Goal: Information Seeking & Learning: Learn about a topic

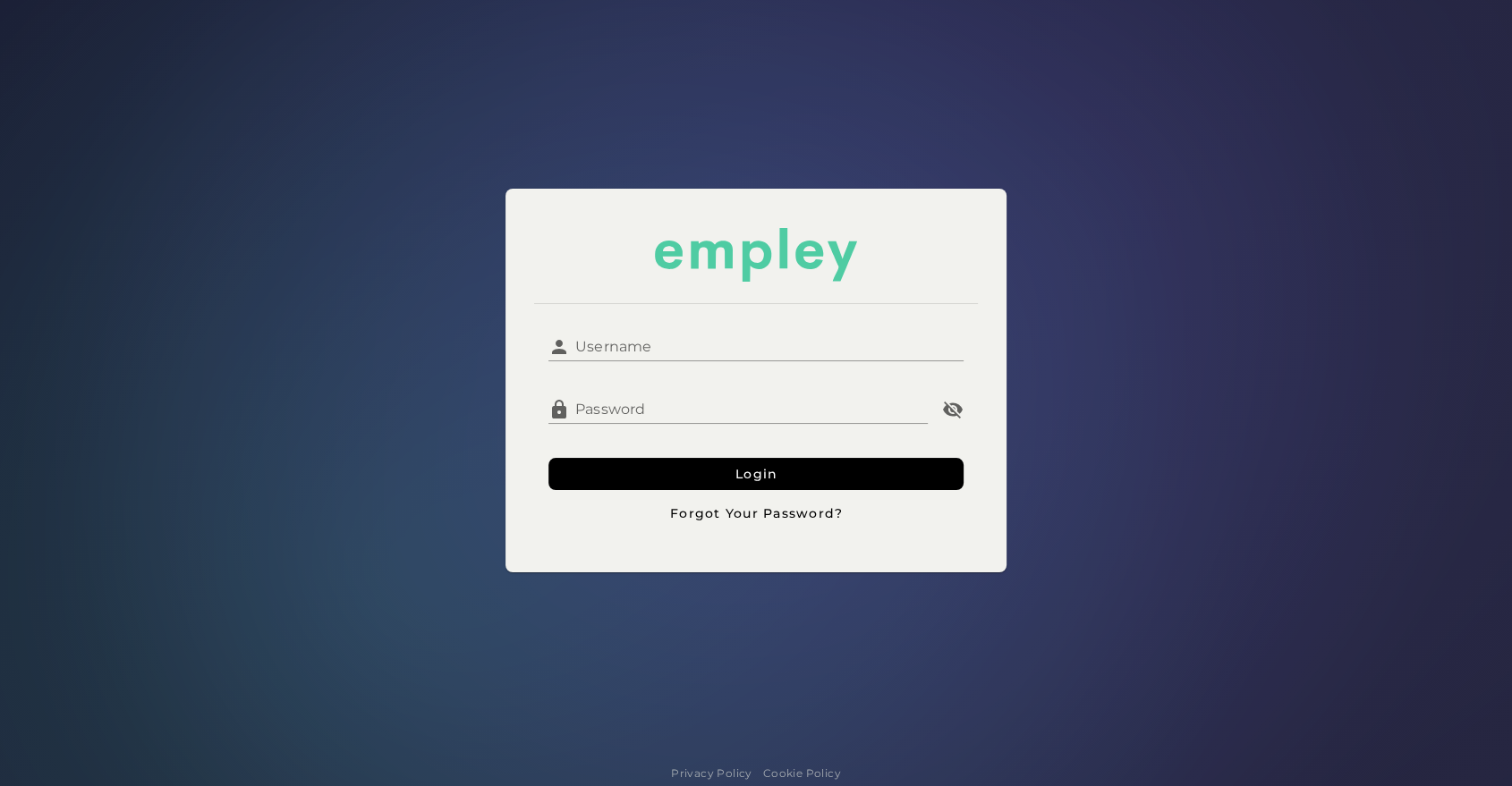
type input "**********"
click at [710, 377] on div at bounding box center [755, 374] width 415 height 13
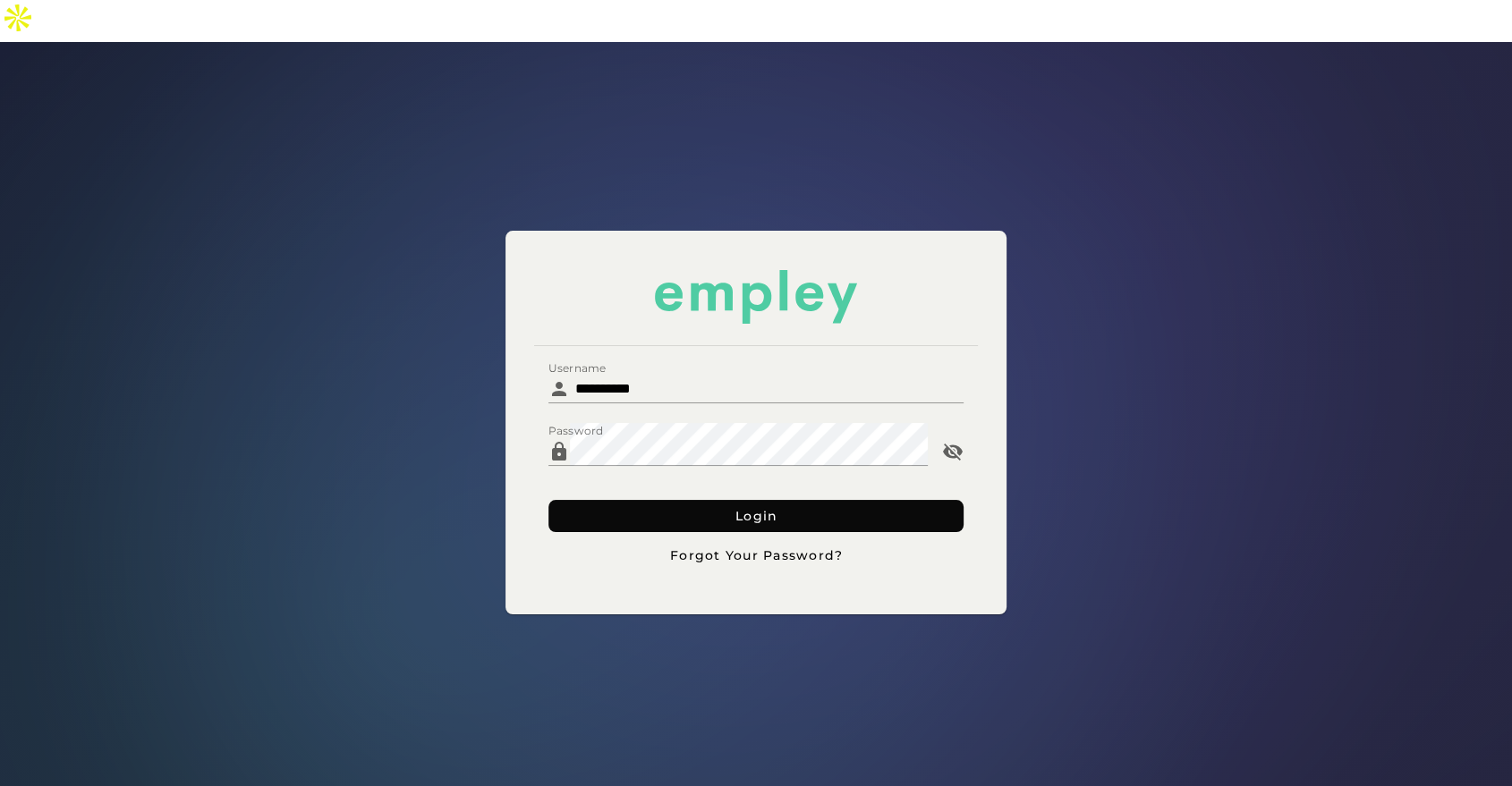
click at [688, 500] on button "Login" at bounding box center [755, 516] width 415 height 32
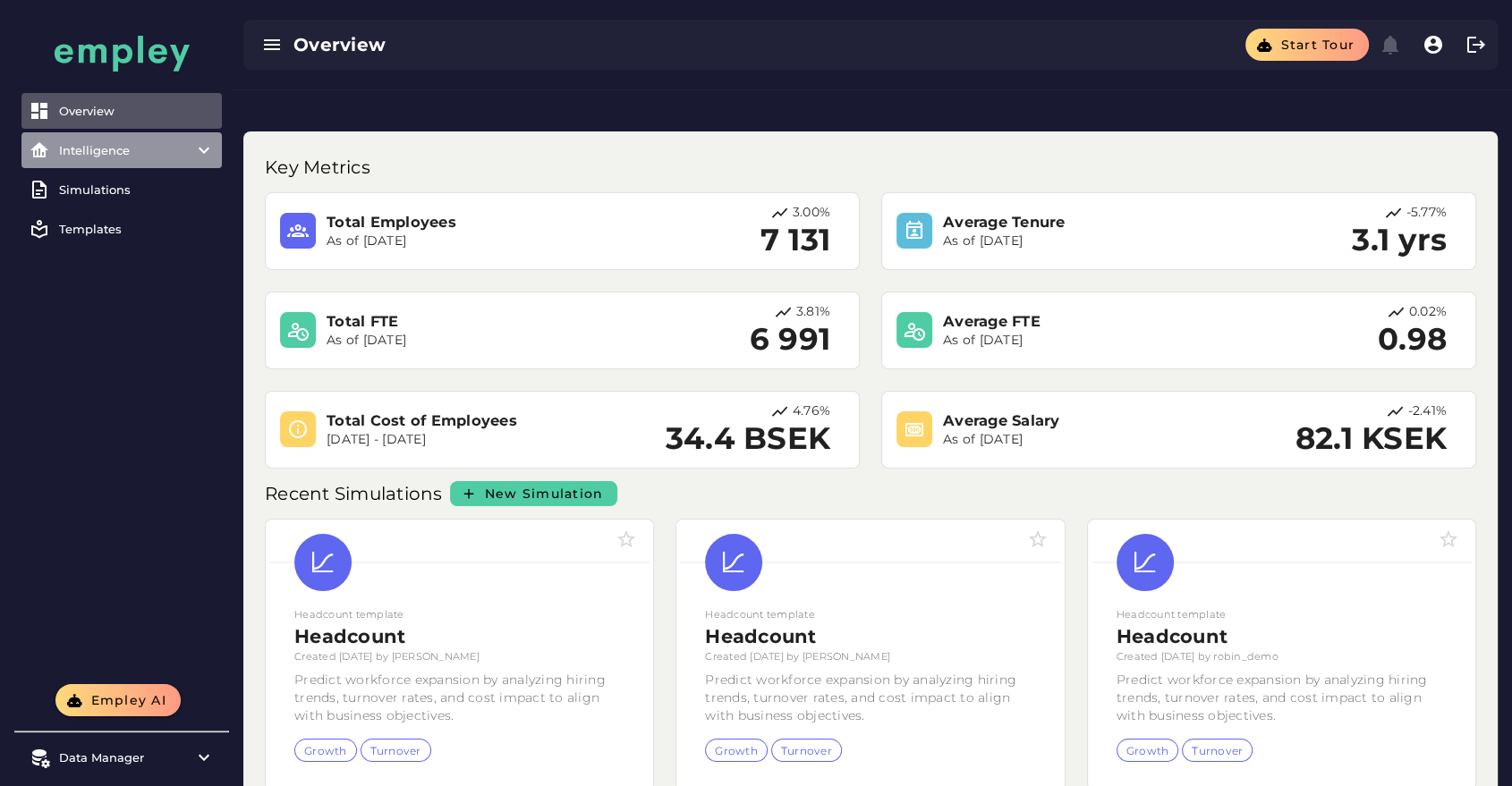
click at [158, 157] on item\) "Intelligence" at bounding box center [121, 150] width 200 height 36
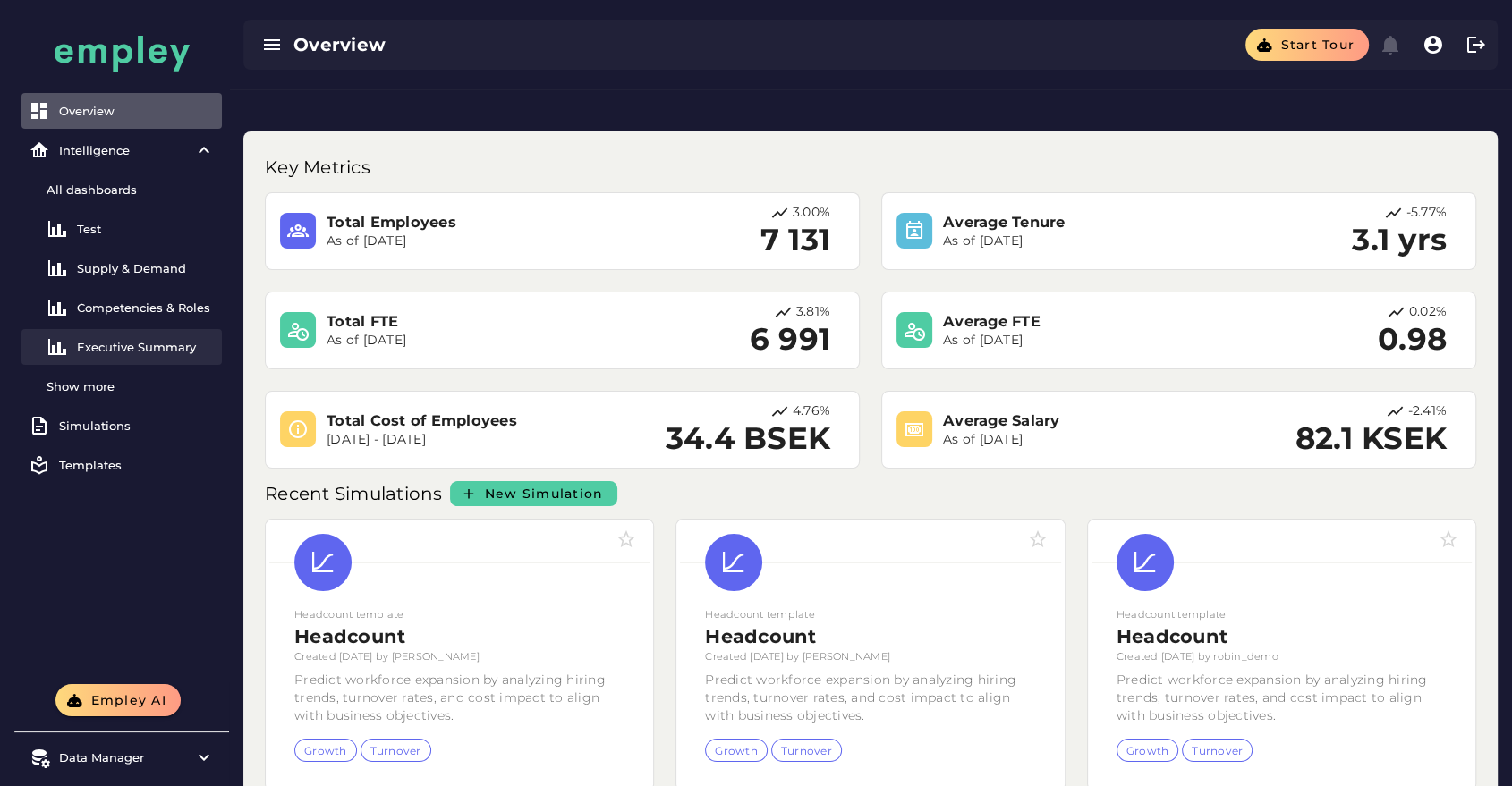
click at [136, 348] on div "Executive Summary" at bounding box center [146, 347] width 138 height 15
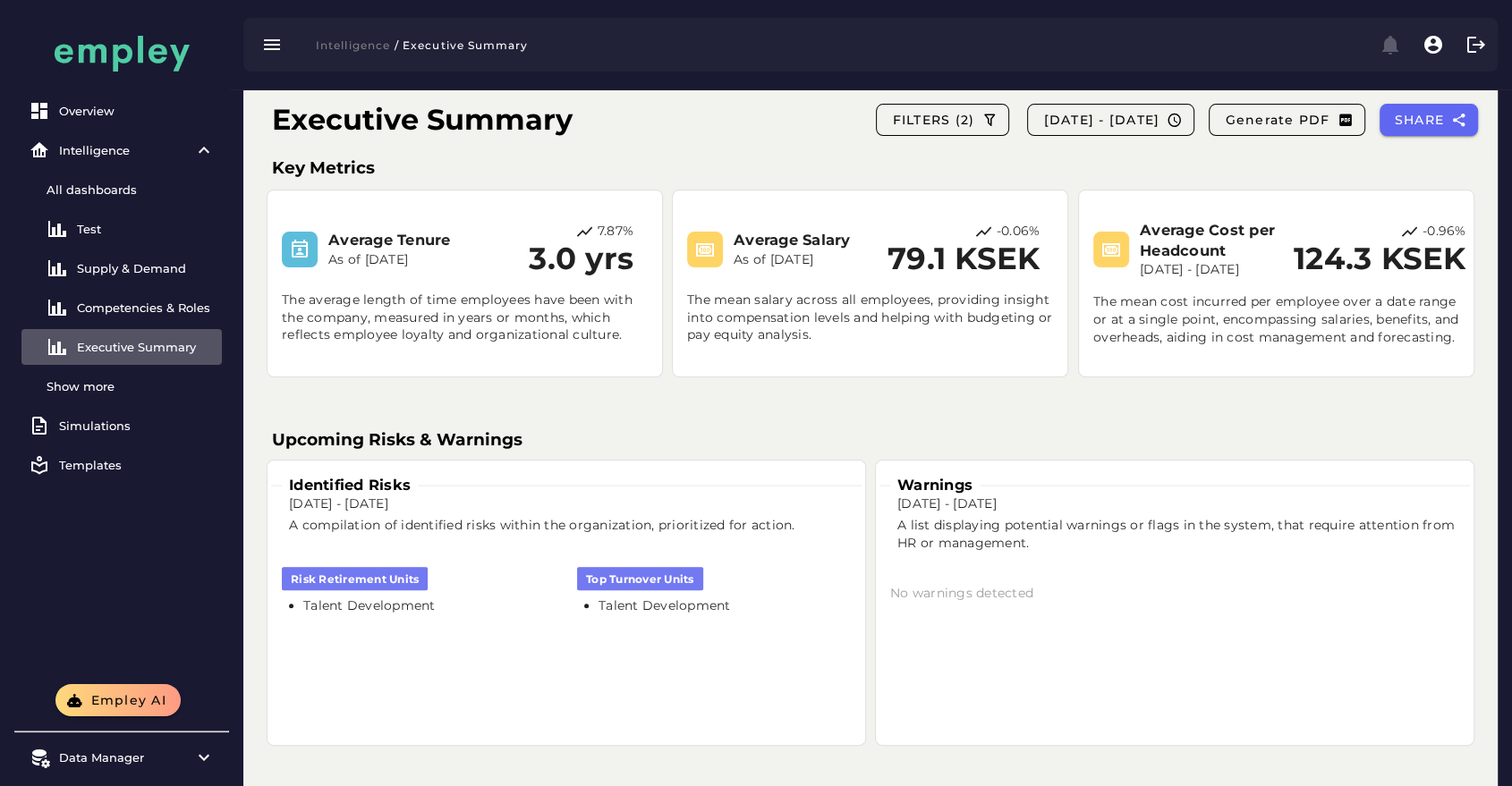
scroll to position [324, 0]
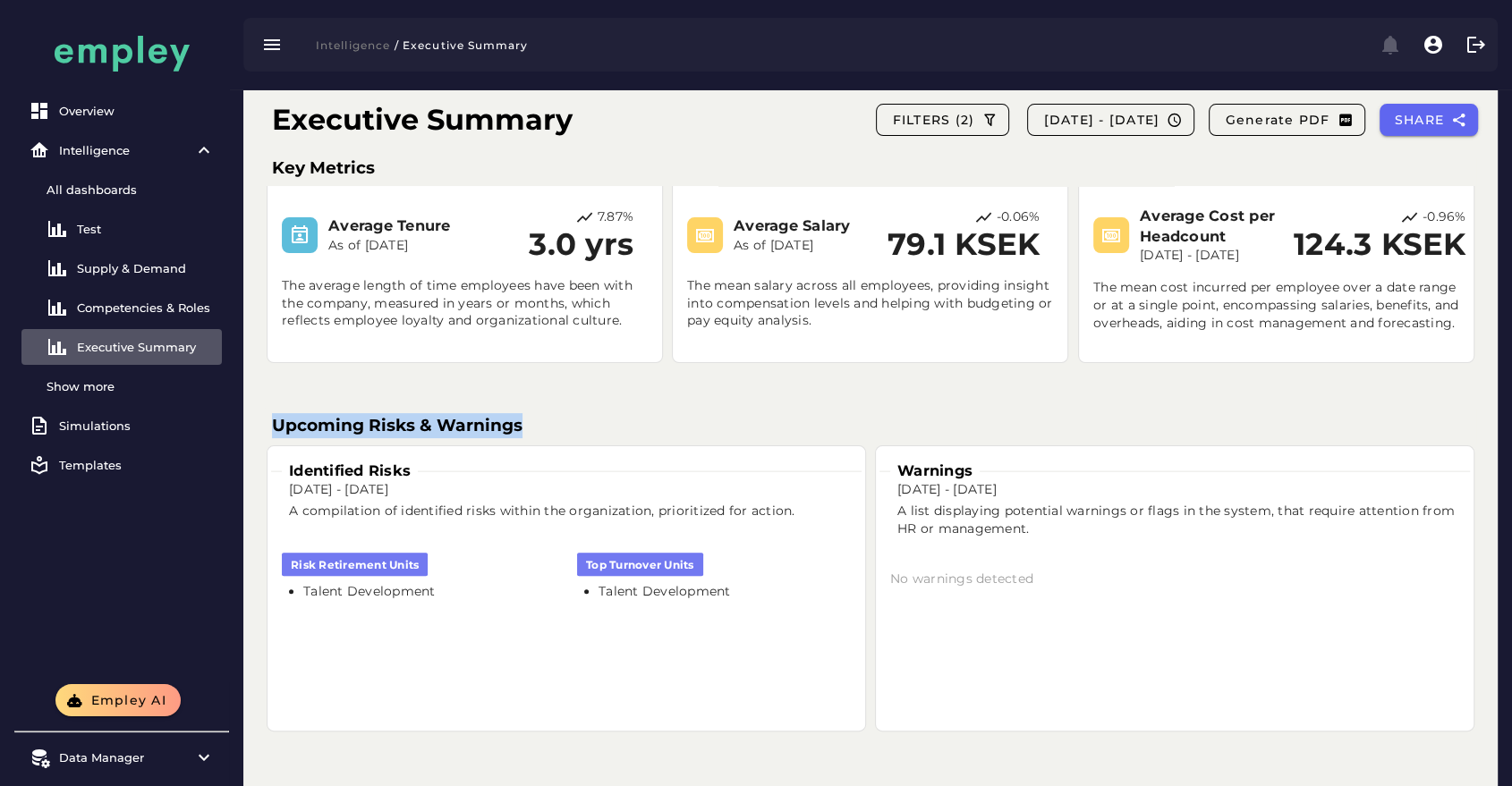
drag, startPoint x: 264, startPoint y: 390, endPoint x: 653, endPoint y: 371, distance: 389.5
click at [653, 413] on div "Upcoming Risks & Warnings" at bounding box center [871, 426] width 1219 height 25
click at [586, 413] on h3 "Upcoming Risks & Warnings" at bounding box center [871, 426] width 1197 height 25
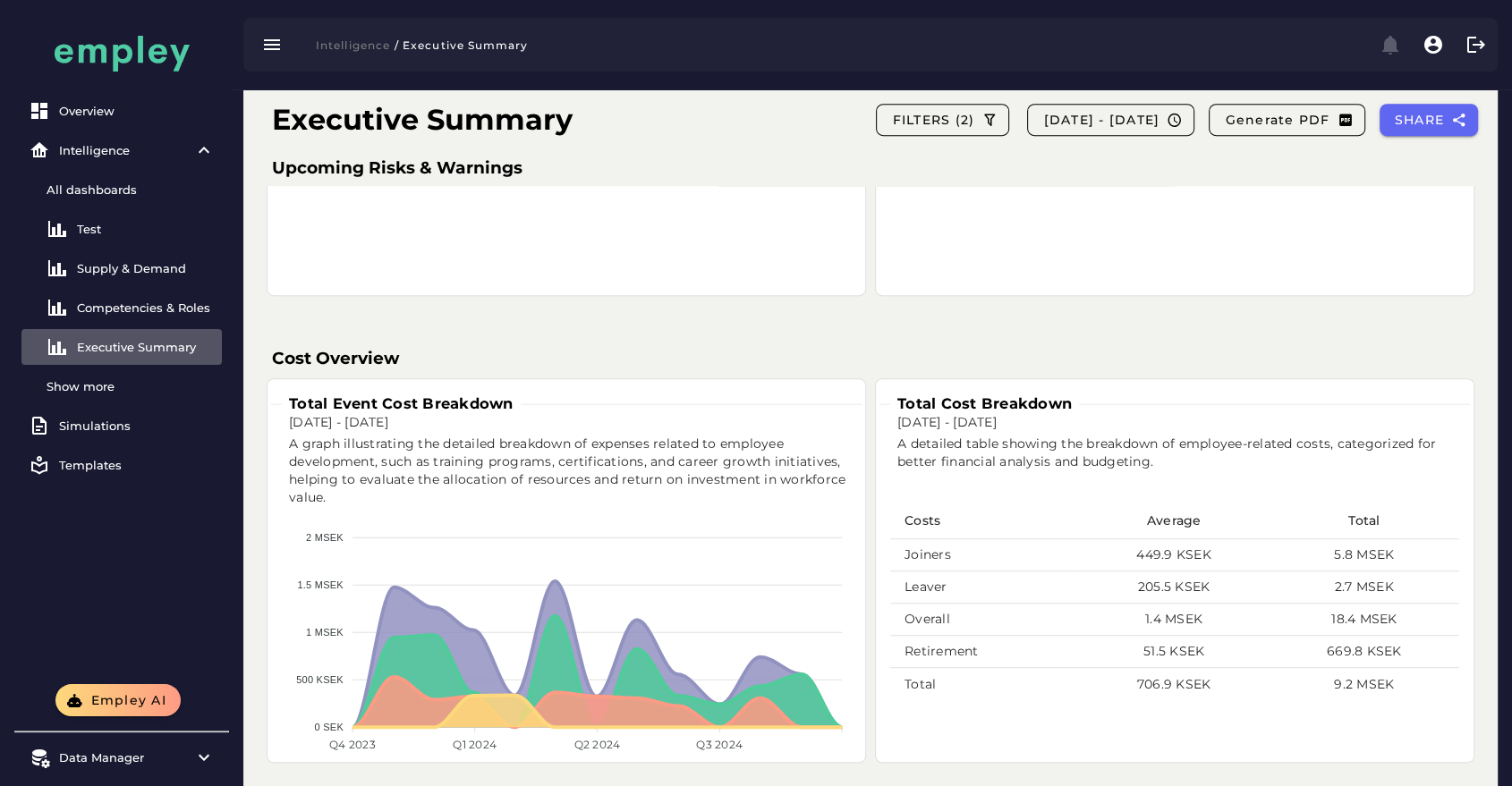
scroll to position [759, 0]
click at [96, 109] on div "Overview" at bounding box center [137, 111] width 155 height 15
